Goal: Task Accomplishment & Management: Manage account settings

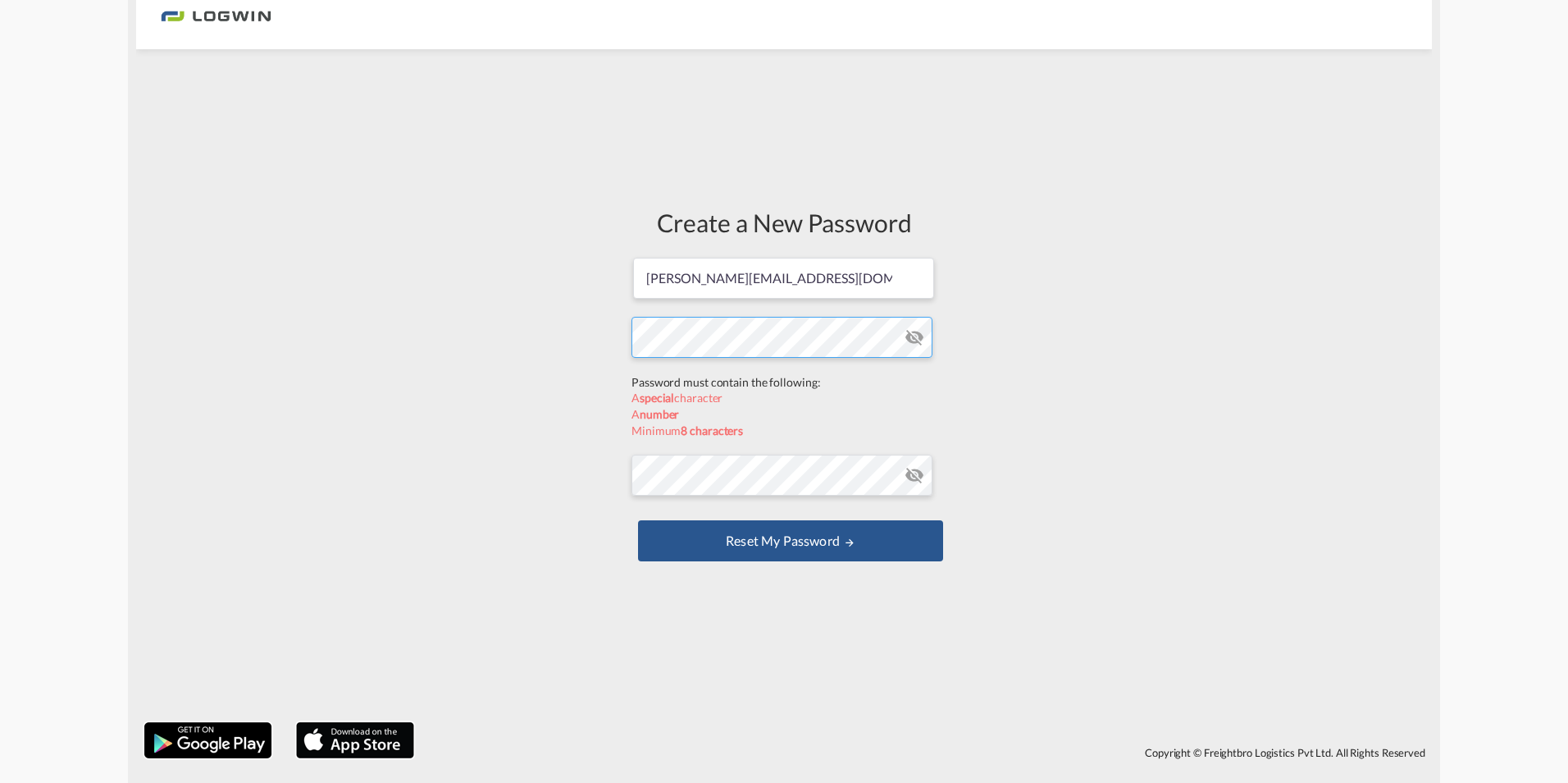
click at [748, 374] on form "[PERSON_NAME][EMAIL_ADDRESS][DOMAIN_NAME] Password must contain the following: …" at bounding box center [784, 411] width 305 height 310
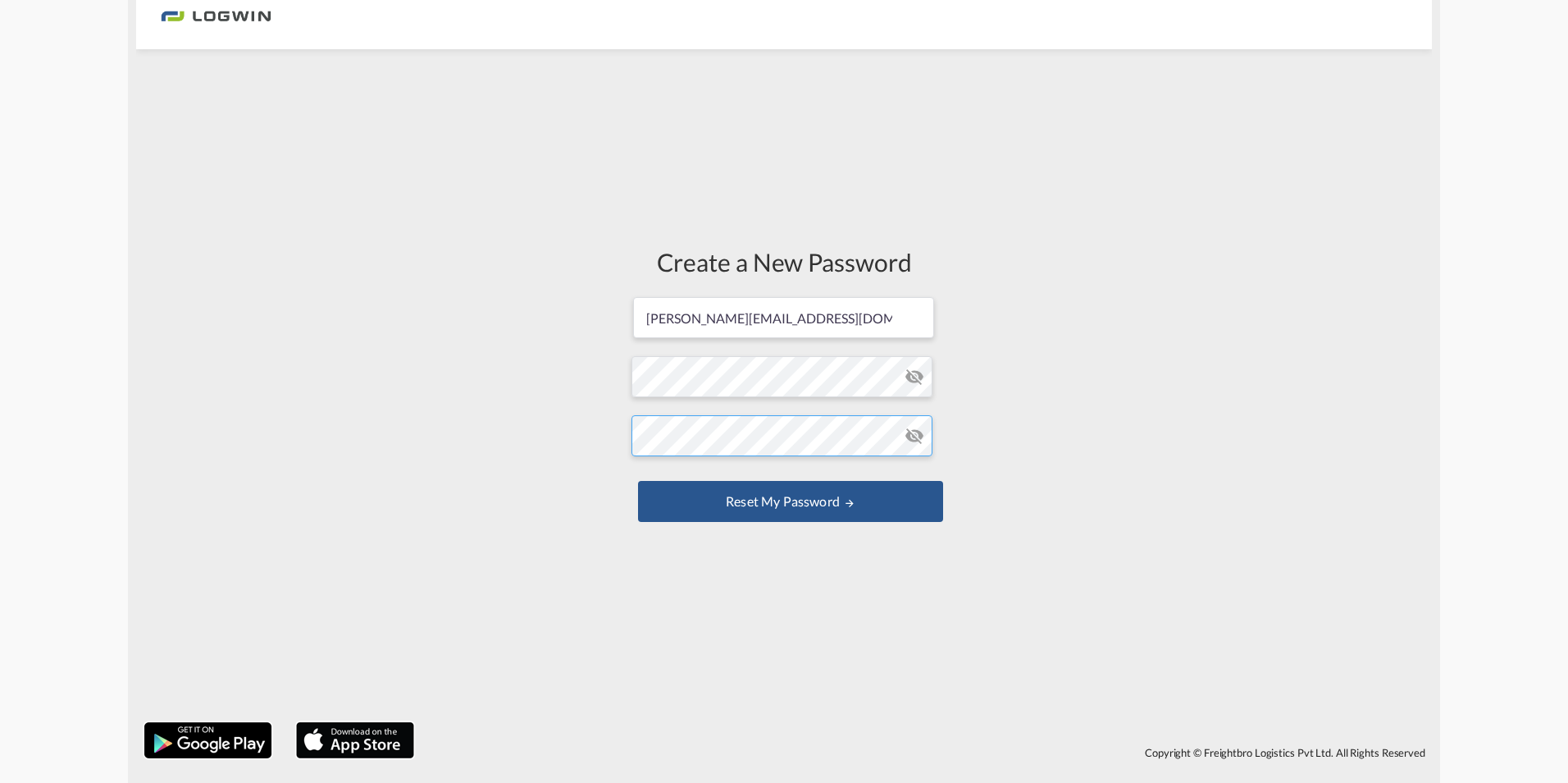
click at [638, 481] on button "Reset my password" at bounding box center [790, 501] width 305 height 41
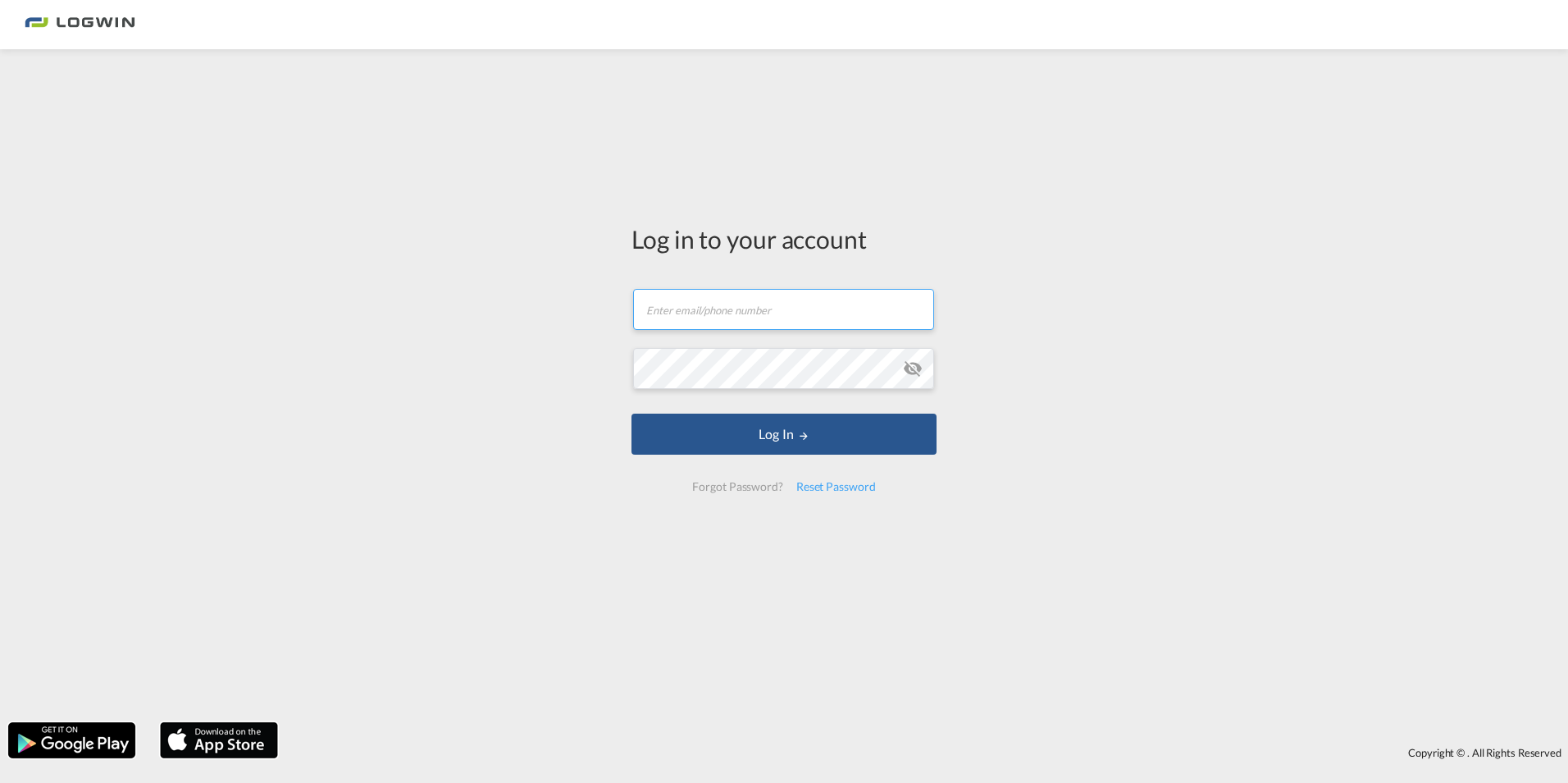
type input "[PERSON_NAME][EMAIL_ADDRESS][DOMAIN_NAME]"
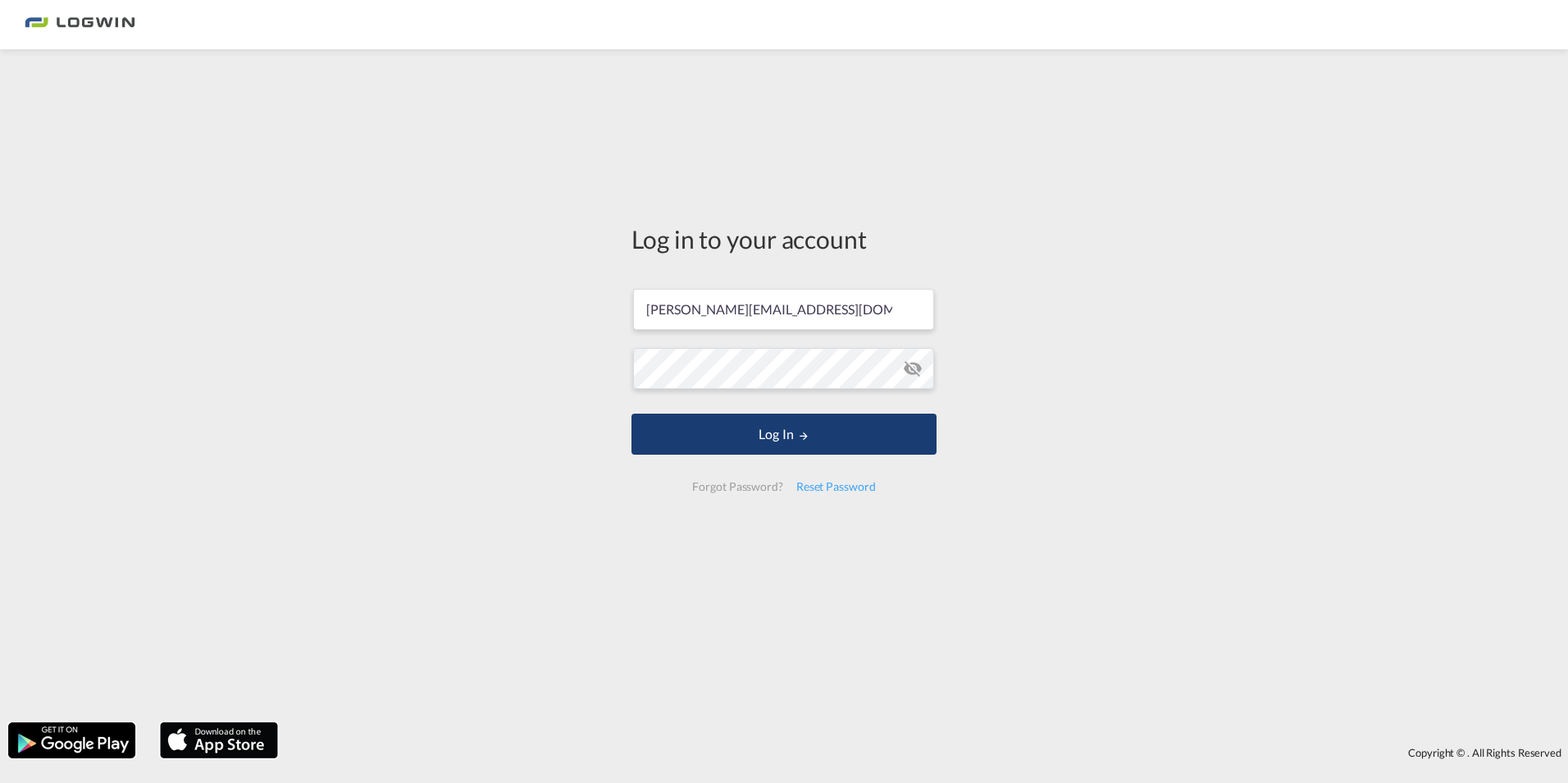
click at [807, 432] on md-icon "LOGIN" at bounding box center [803, 436] width 11 height 11
